Goal: Use online tool/utility: Utilize a website feature to perform a specific function

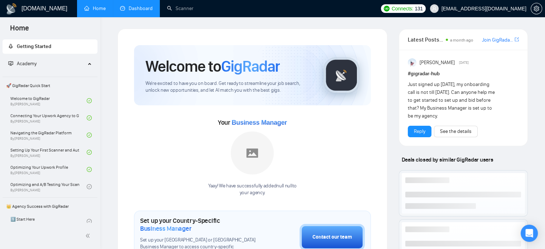
drag, startPoint x: 0, startPoint y: 0, endPoint x: 131, endPoint y: 11, distance: 131.3
click at [131, 11] on link "Dashboard" at bounding box center [136, 8] width 33 height 6
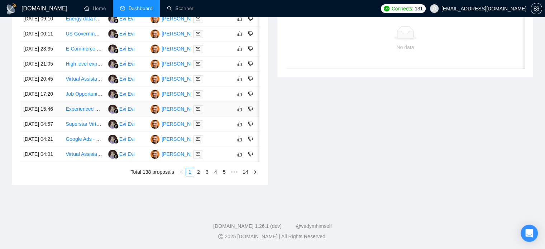
scroll to position [358, 0]
click at [195, 176] on link "2" at bounding box center [199, 172] width 8 height 8
click at [191, 173] on link "1" at bounding box center [190, 172] width 8 height 8
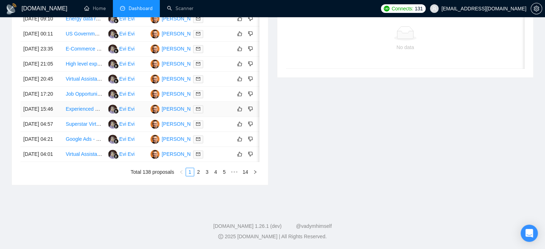
click at [90, 112] on link "Experienced Real Estate Assistant – Lead Generation, Acquisitions & Closings" at bounding box center [153, 109] width 174 height 6
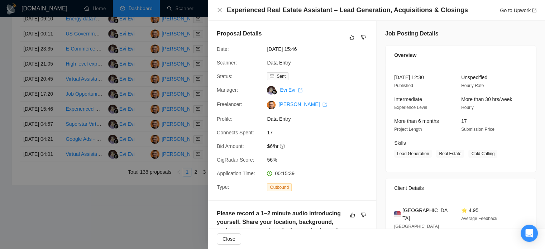
click at [88, 100] on div at bounding box center [272, 124] width 545 height 249
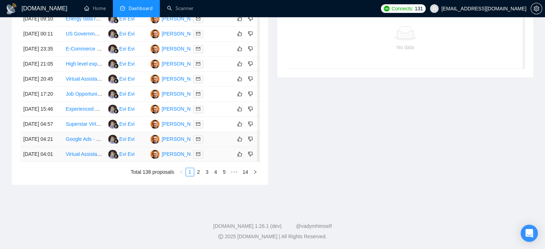
scroll to position [358, 0]
click at [89, 142] on link "Google Ads - Conversion Tracking & Marketing Visibility Project" at bounding box center [136, 139] width 141 height 6
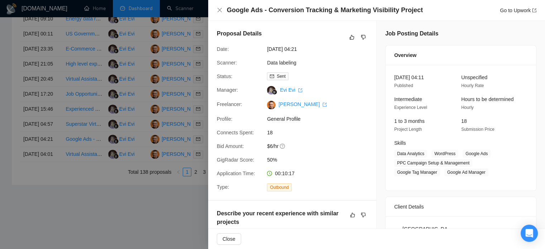
click at [170, 113] on div at bounding box center [272, 124] width 545 height 249
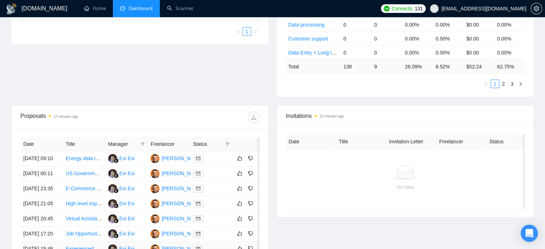
scroll to position [0, 0]
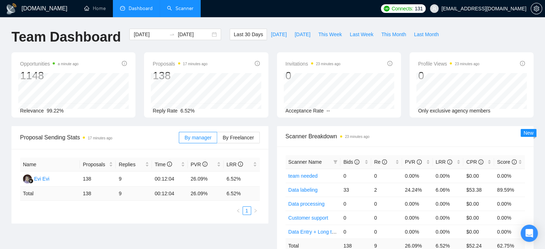
click at [175, 9] on link "Scanner" at bounding box center [180, 8] width 27 height 6
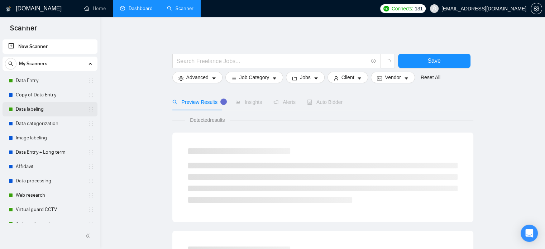
click at [62, 110] on link "Data labeling" at bounding box center [50, 109] width 68 height 14
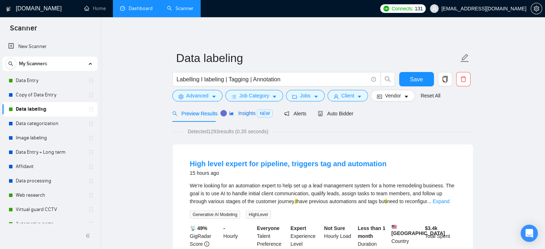
click at [244, 111] on span "Insights NEW" at bounding box center [251, 113] width 44 height 6
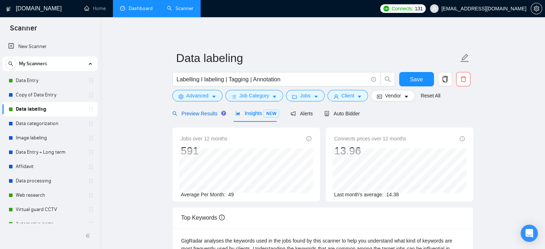
click at [206, 115] on span "Preview Results" at bounding box center [198, 114] width 52 height 6
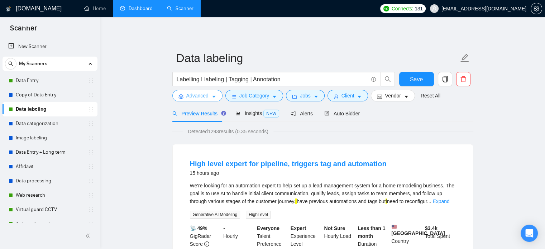
click at [204, 99] on span "Advanced" at bounding box center [197, 96] width 22 height 8
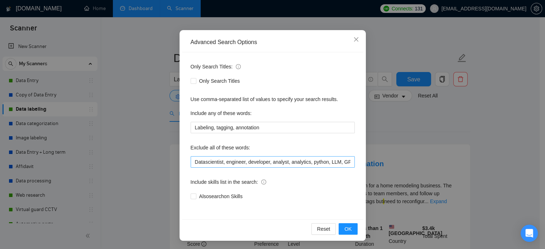
scroll to position [49, 0]
click at [193, 163] on input "Datascientist, engineer, developer, analyst, analytics, python, LLM, GPT, LLaMA…" at bounding box center [273, 161] width 164 height 11
paste input "conversion tracking"
type input "conversion tracking, Datascientist, engineer, developer, analyst, analytics, py…"
click at [348, 228] on span "OK" at bounding box center [347, 229] width 7 height 8
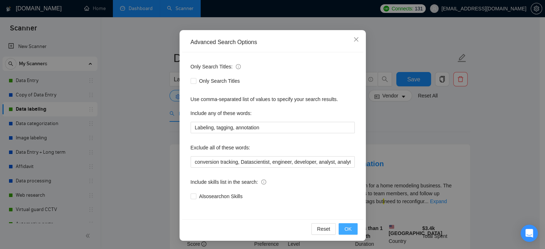
scroll to position [13, 0]
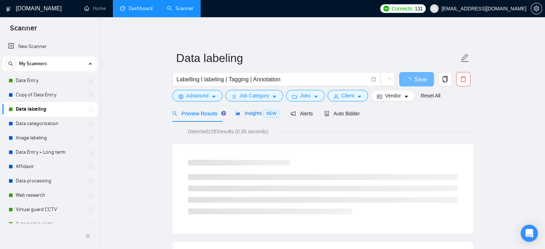
click at [256, 114] on span "Insights NEW" at bounding box center [258, 113] width 44 height 6
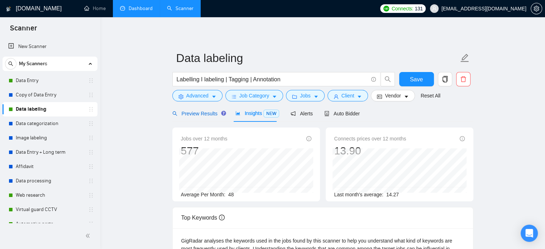
click at [198, 114] on span "Preview Results" at bounding box center [198, 114] width 52 height 6
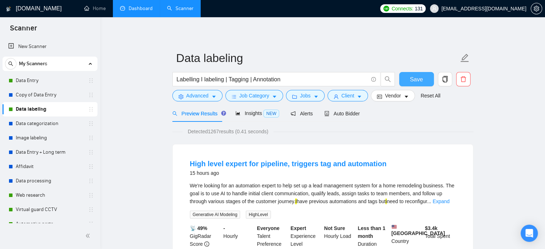
click at [407, 77] on button "Save" at bounding box center [416, 79] width 35 height 14
click at [40, 4] on h1 "[DOMAIN_NAME]" at bounding box center [39, 8] width 46 height 17
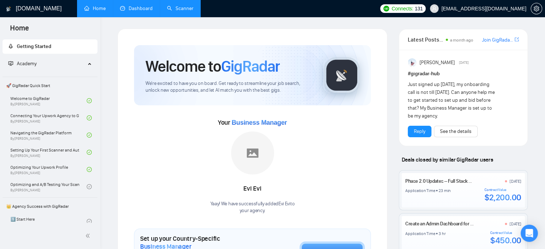
click at [101, 10] on link "Home" at bounding box center [95, 8] width 22 height 6
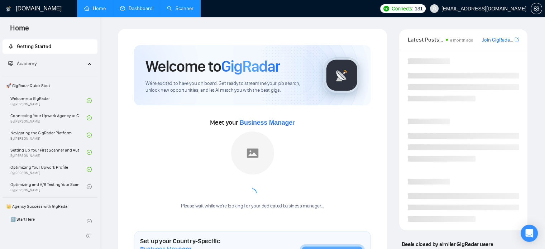
click at [143, 8] on link "Dashboard" at bounding box center [136, 8] width 33 height 6
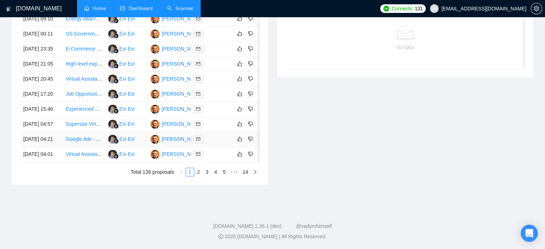
scroll to position [323, 0]
click at [87, 112] on link "Experienced Real Estate Assistant – Lead Generation, Acquisitions & Closings" at bounding box center [153, 109] width 174 height 6
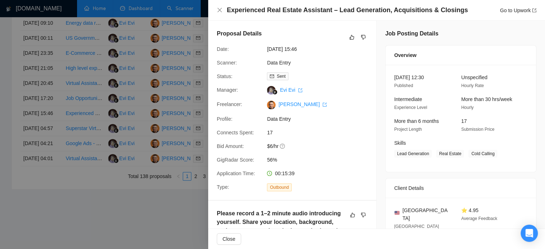
click at [93, 114] on div at bounding box center [272, 124] width 545 height 249
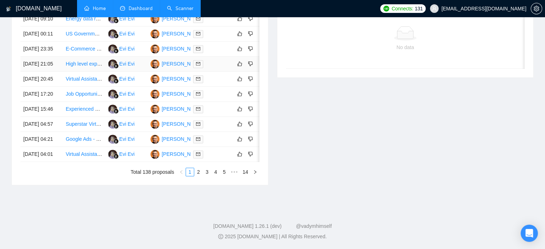
click at [89, 67] on link "High level expert for pipeline, triggers tag and automation" at bounding box center [129, 64] width 127 height 6
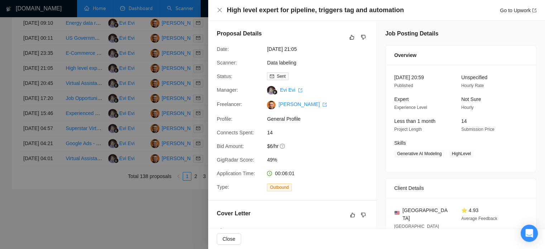
click at [153, 135] on div at bounding box center [272, 124] width 545 height 249
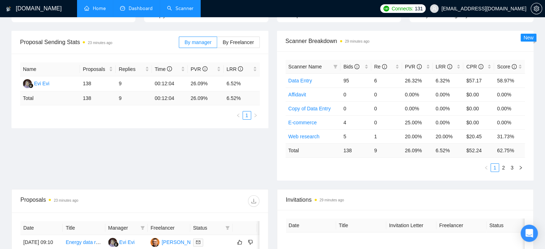
scroll to position [36, 0]
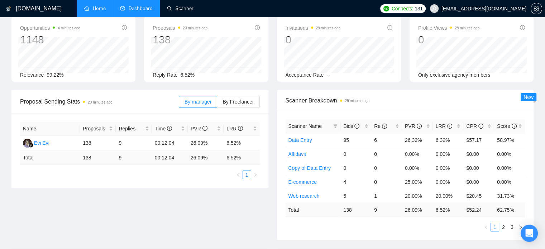
drag, startPoint x: 172, startPoint y: 13, endPoint x: 171, endPoint y: 27, distance: 14.8
click at [172, 11] on link "Scanner" at bounding box center [180, 8] width 27 height 6
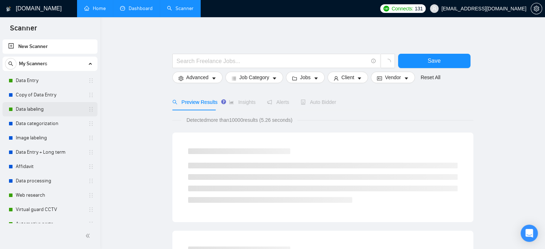
click at [40, 113] on link "Data labeling" at bounding box center [50, 109] width 68 height 14
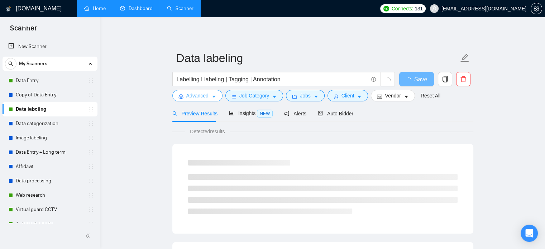
click at [201, 95] on span "Advanced" at bounding box center [197, 96] width 22 height 8
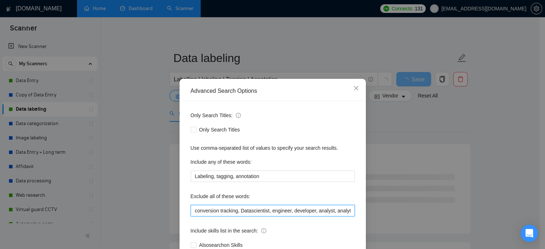
click at [192, 209] on input "conversion tracking, Datascientist, engineer, developer, analyst, analytics, py…" at bounding box center [273, 210] width 164 height 11
paste input ""automation expert", "build automation", "setup automations", "pipeline automat…"
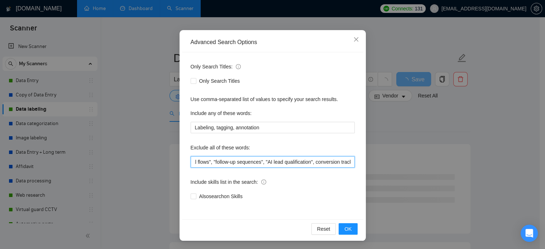
scroll to position [108, 0]
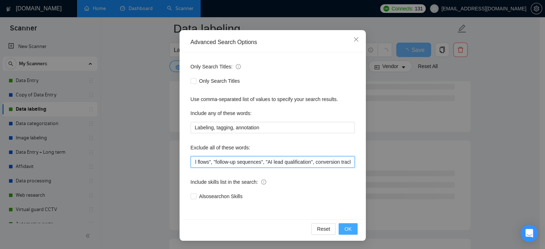
type input ""automation expert", "build automation", "setup automations", "pipeline automat…"
click at [347, 228] on span "OK" at bounding box center [347, 229] width 7 height 8
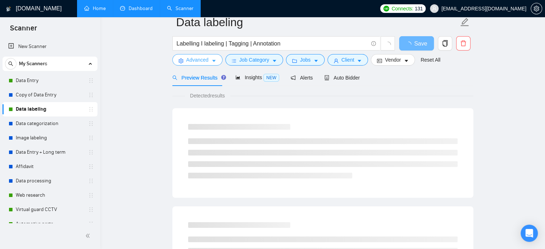
scroll to position [0, 0]
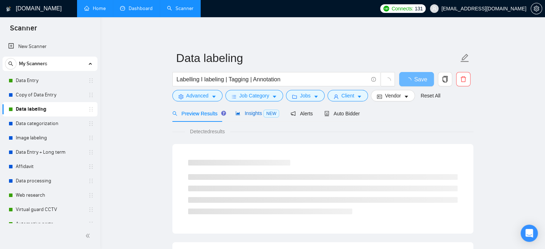
click at [247, 116] on span "Insights NEW" at bounding box center [258, 113] width 44 height 6
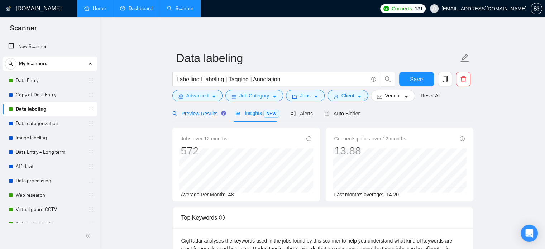
click at [205, 112] on span "Preview Results" at bounding box center [198, 114] width 52 height 6
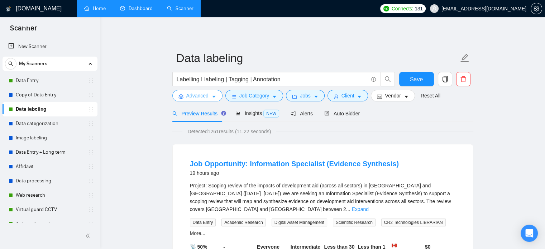
click at [197, 97] on span "Advanced" at bounding box center [197, 96] width 22 height 8
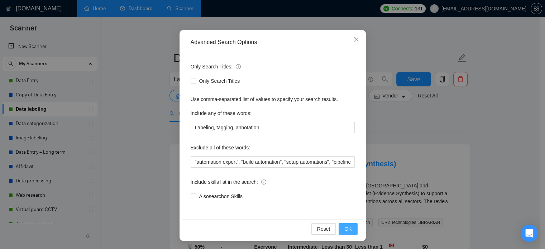
click at [344, 227] on span "OK" at bounding box center [347, 229] width 7 height 8
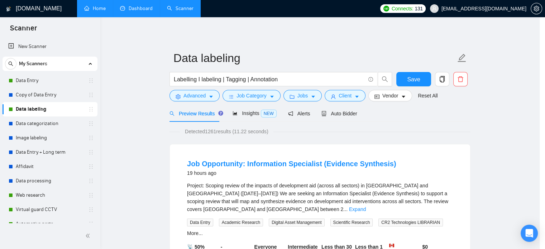
scroll to position [13, 0]
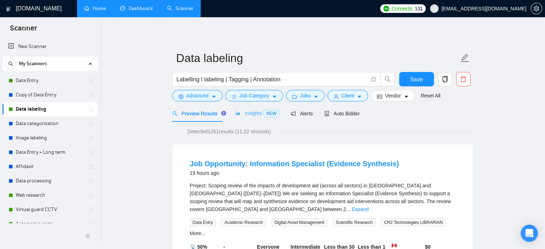
click at [236, 121] on div "Insights NEW" at bounding box center [258, 113] width 44 height 17
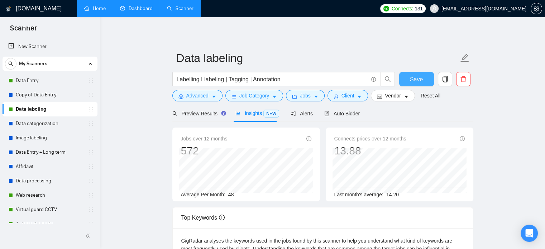
click at [423, 78] on button "Save" at bounding box center [416, 79] width 35 height 14
